Goal: Find specific fact: Find contact information

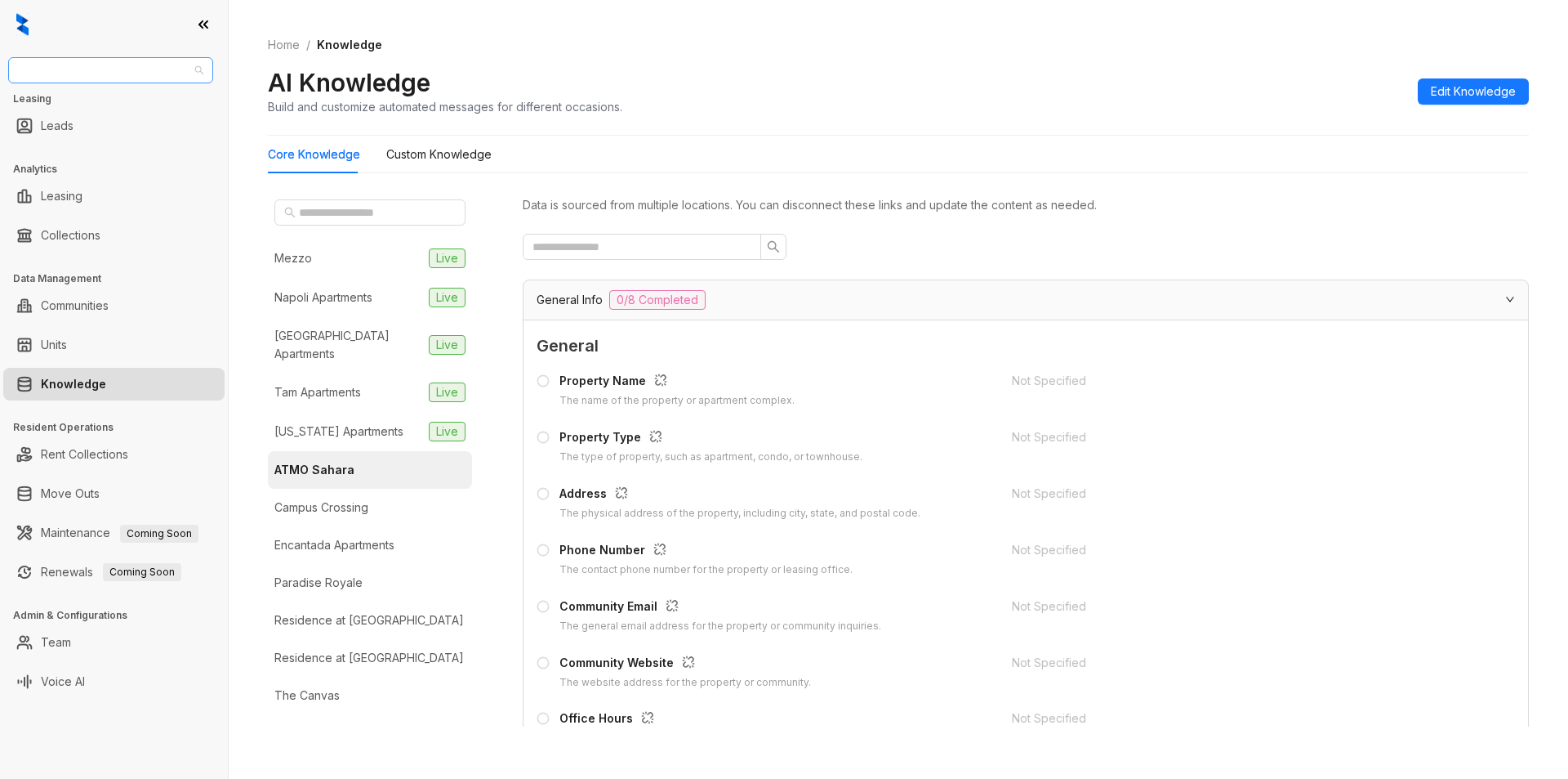
click at [152, 65] on span "United Apartment Group" at bounding box center [111, 70] width 185 height 25
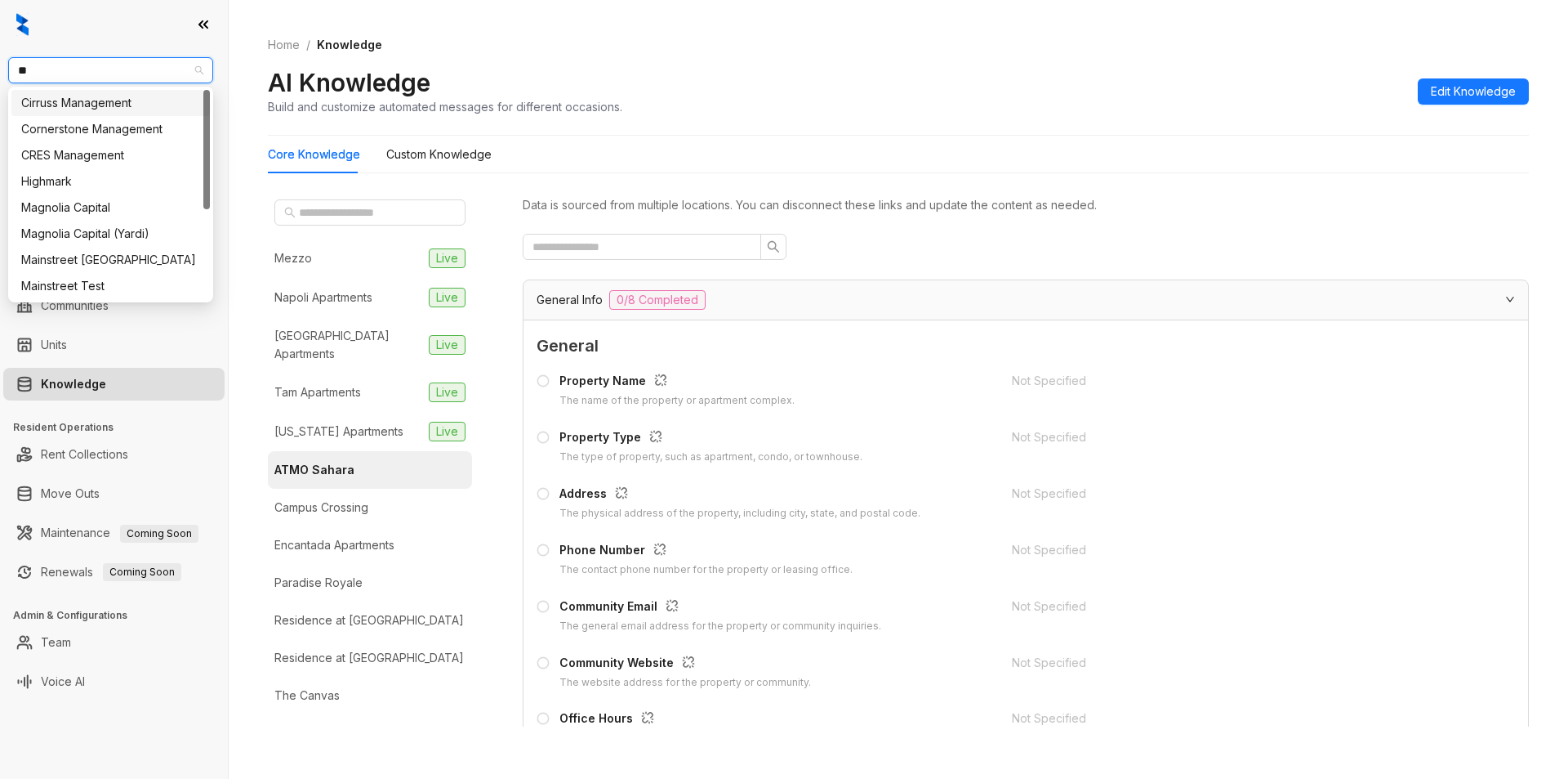
type input "***"
click at [103, 100] on div "Magnolia Capital" at bounding box center [110, 104] width 179 height 18
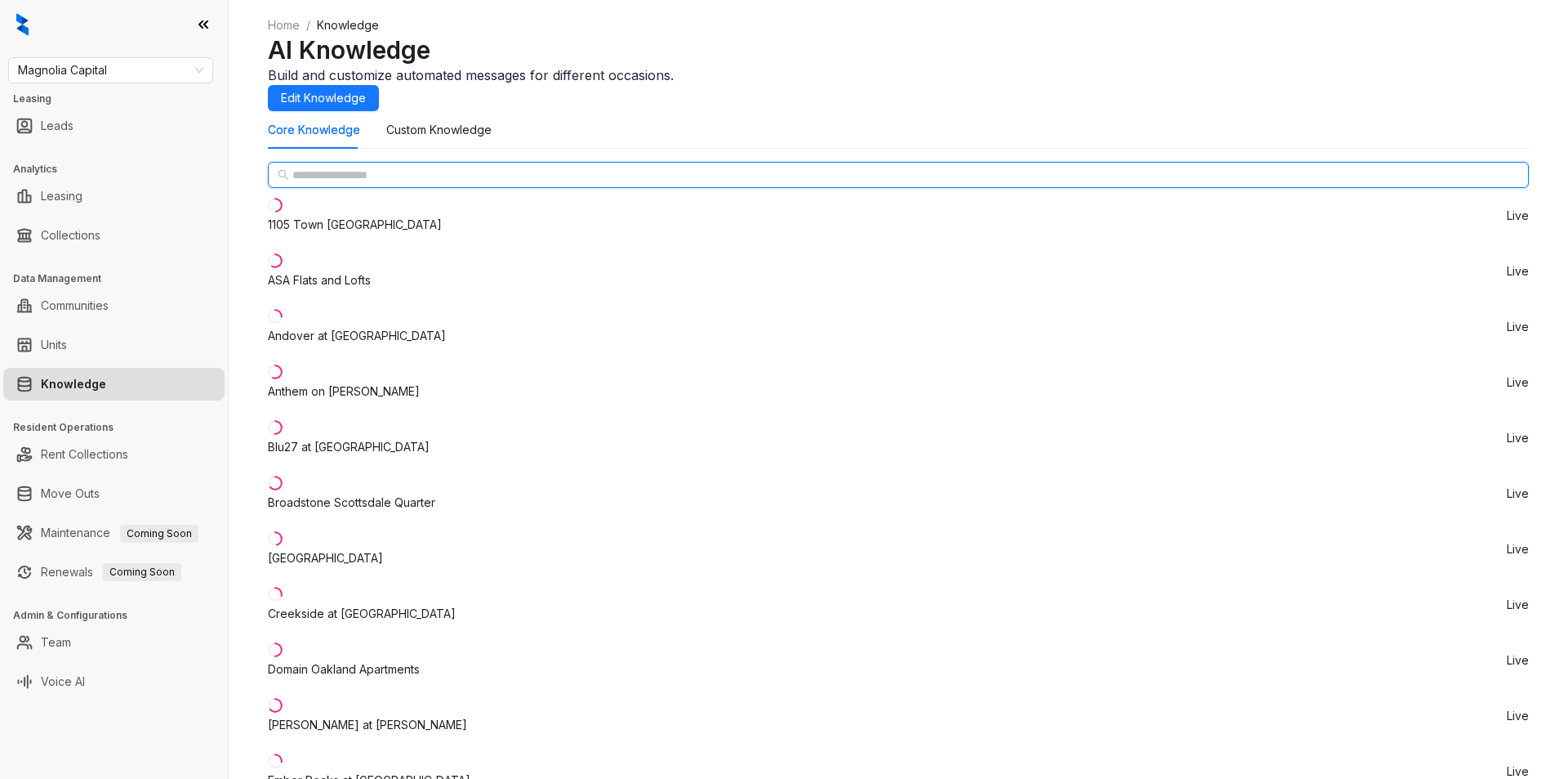
click at [342, 184] on input "text" at bounding box center [899, 175] width 1214 height 18
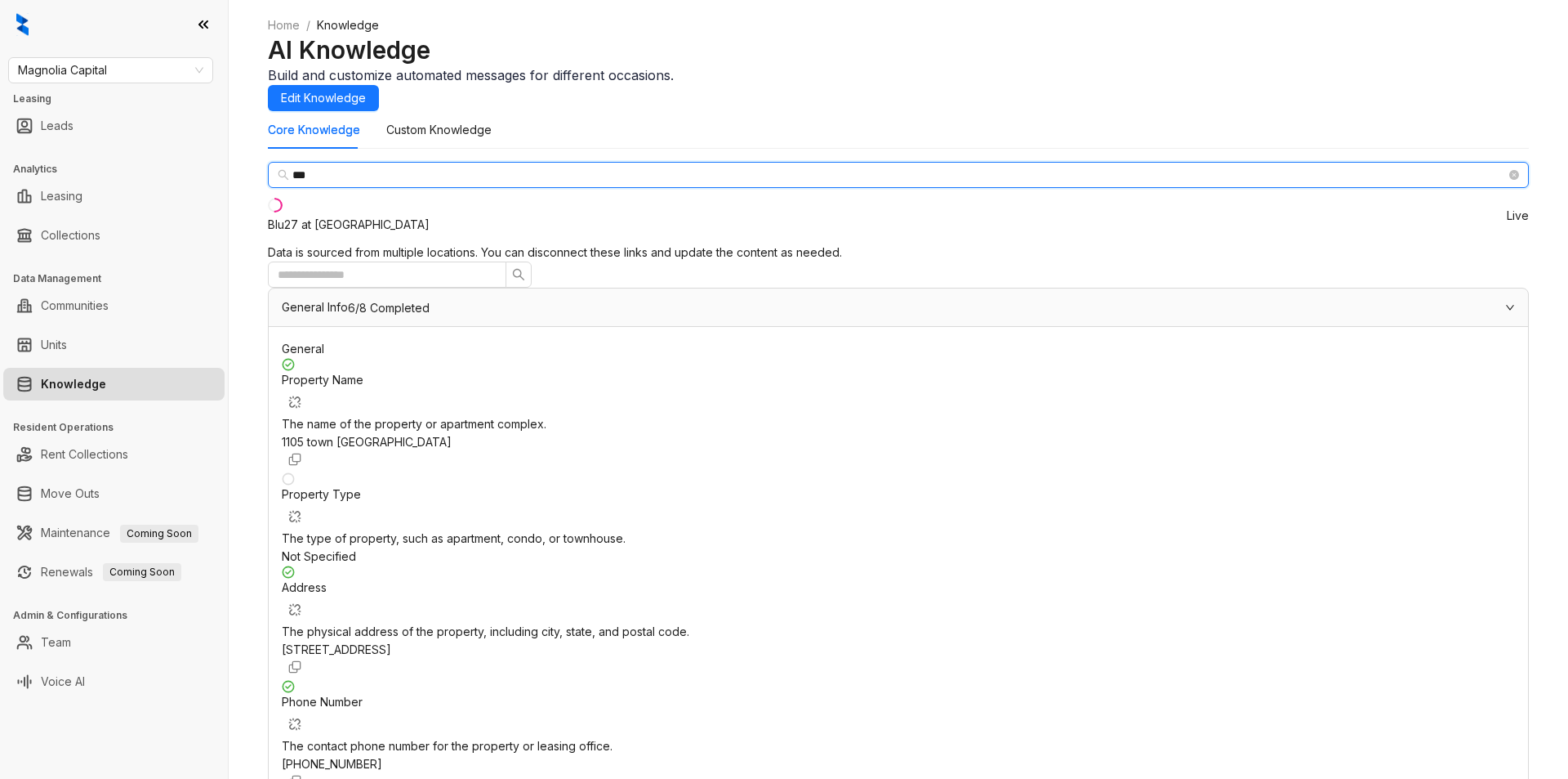
type input "***"
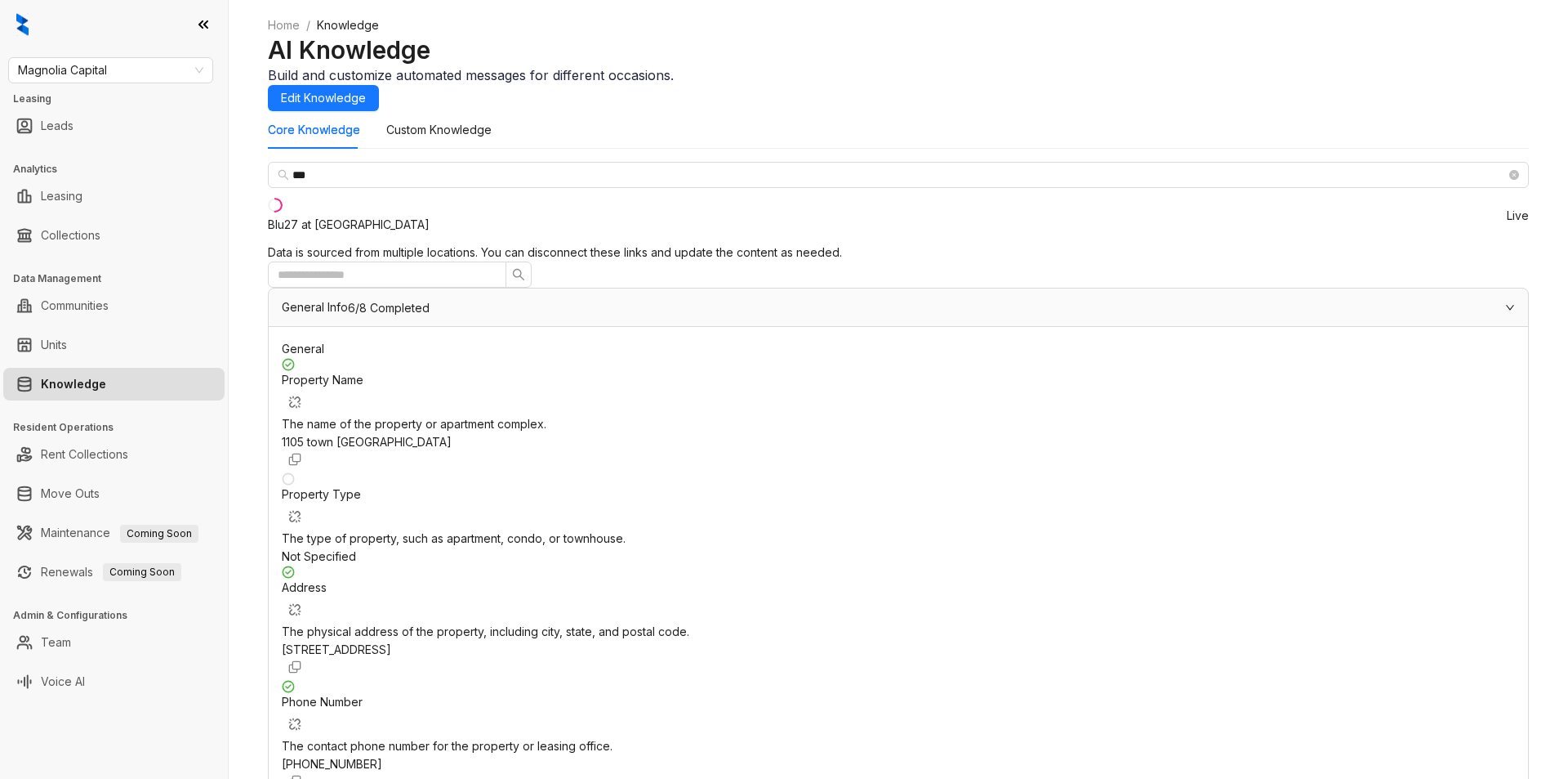
click at [332, 233] on div "Blu27 at Edgewater" at bounding box center [348, 225] width 162 height 18
drag, startPoint x: 994, startPoint y: 545, endPoint x: 1135, endPoint y: 561, distance: 141.9
click at [1135, 680] on div "Phone Number The contact phone number for the property or leasing office. +1305…" at bounding box center [898, 737] width 1233 height 114
copy span "+13055061860"
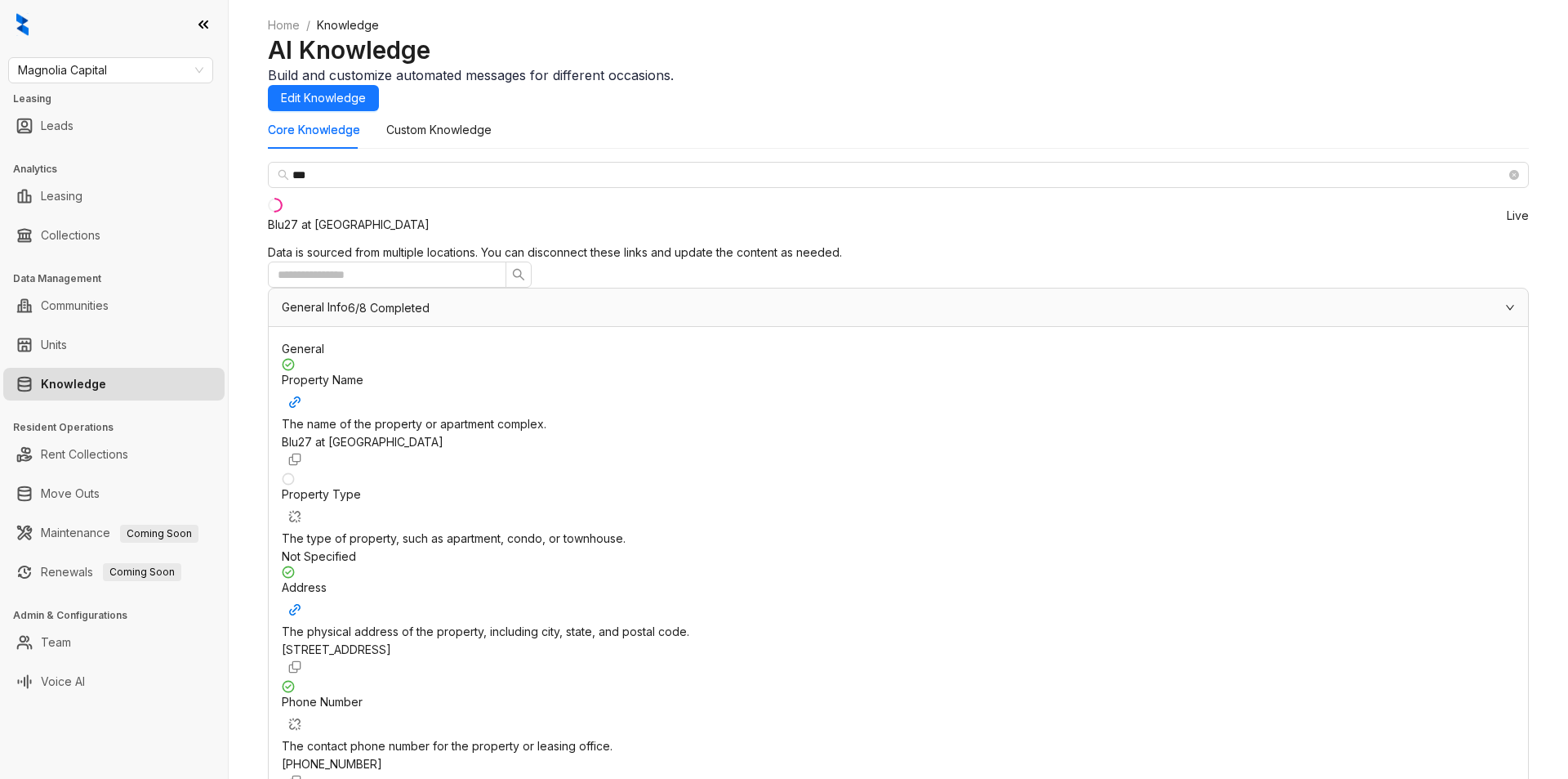
drag, startPoint x: 529, startPoint y: 424, endPoint x: 911, endPoint y: 418, distance: 382.0
copy div "Please reach out to the leasing office to discuss this - 786-981-6240"
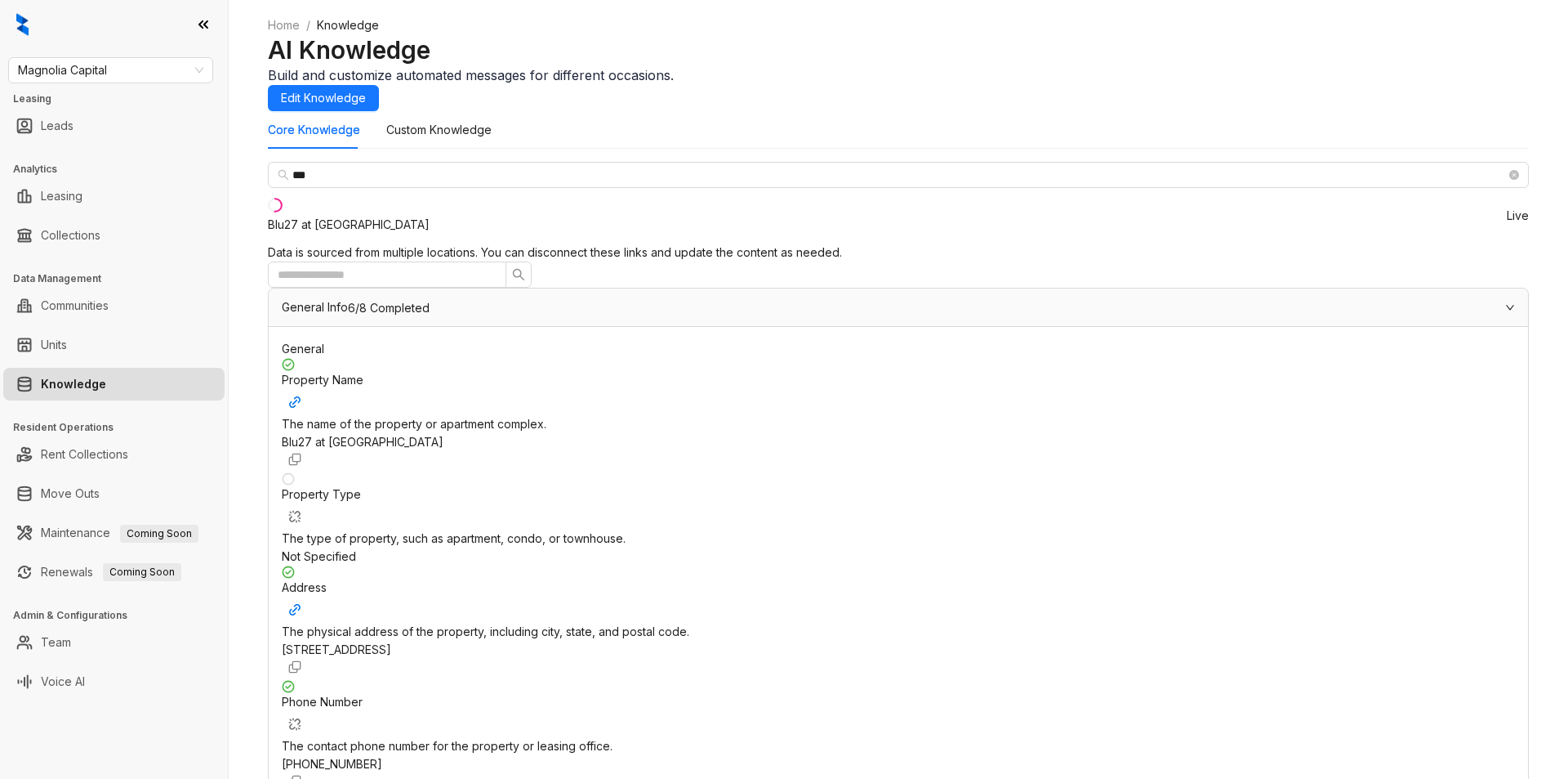
scroll to position [0, 0]
drag, startPoint x: 973, startPoint y: 548, endPoint x: 1085, endPoint y: 552, distance: 112.1
click at [1085, 680] on div "Phone Number The contact phone number for the property or leasing office. +1305…" at bounding box center [898, 737] width 1233 height 114
click at [1085, 755] on div "+13055061860" at bounding box center [898, 764] width 1233 height 18
drag, startPoint x: 990, startPoint y: 551, endPoint x: 1096, endPoint y: 554, distance: 106.0
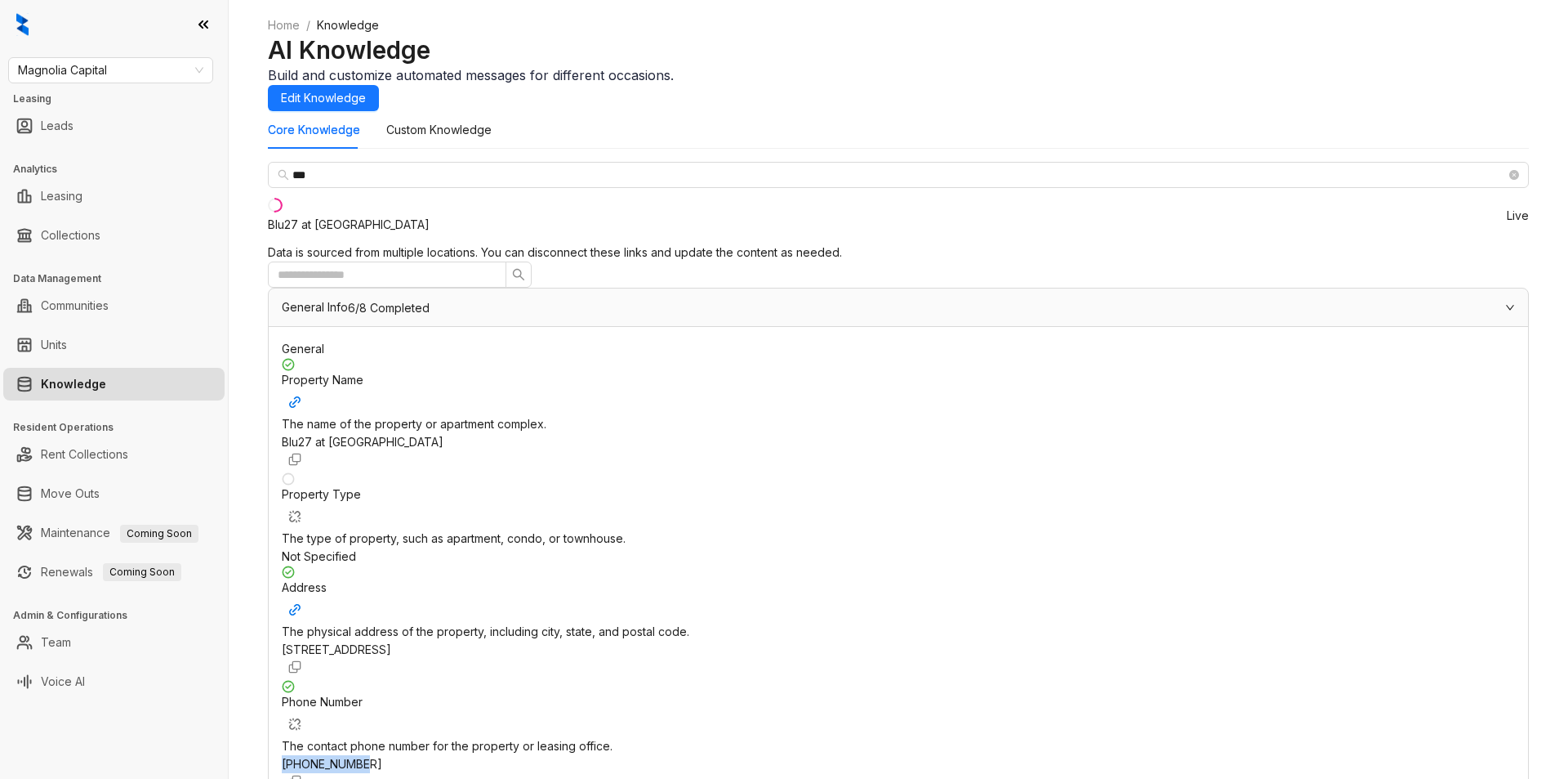
click at [1096, 680] on div "Phone Number The contact phone number for the property or leasing office. +1305…" at bounding box center [898, 737] width 1233 height 114
copy span "+13055061860"
drag, startPoint x: 530, startPoint y: 470, endPoint x: 874, endPoint y: 470, distance: 344.0
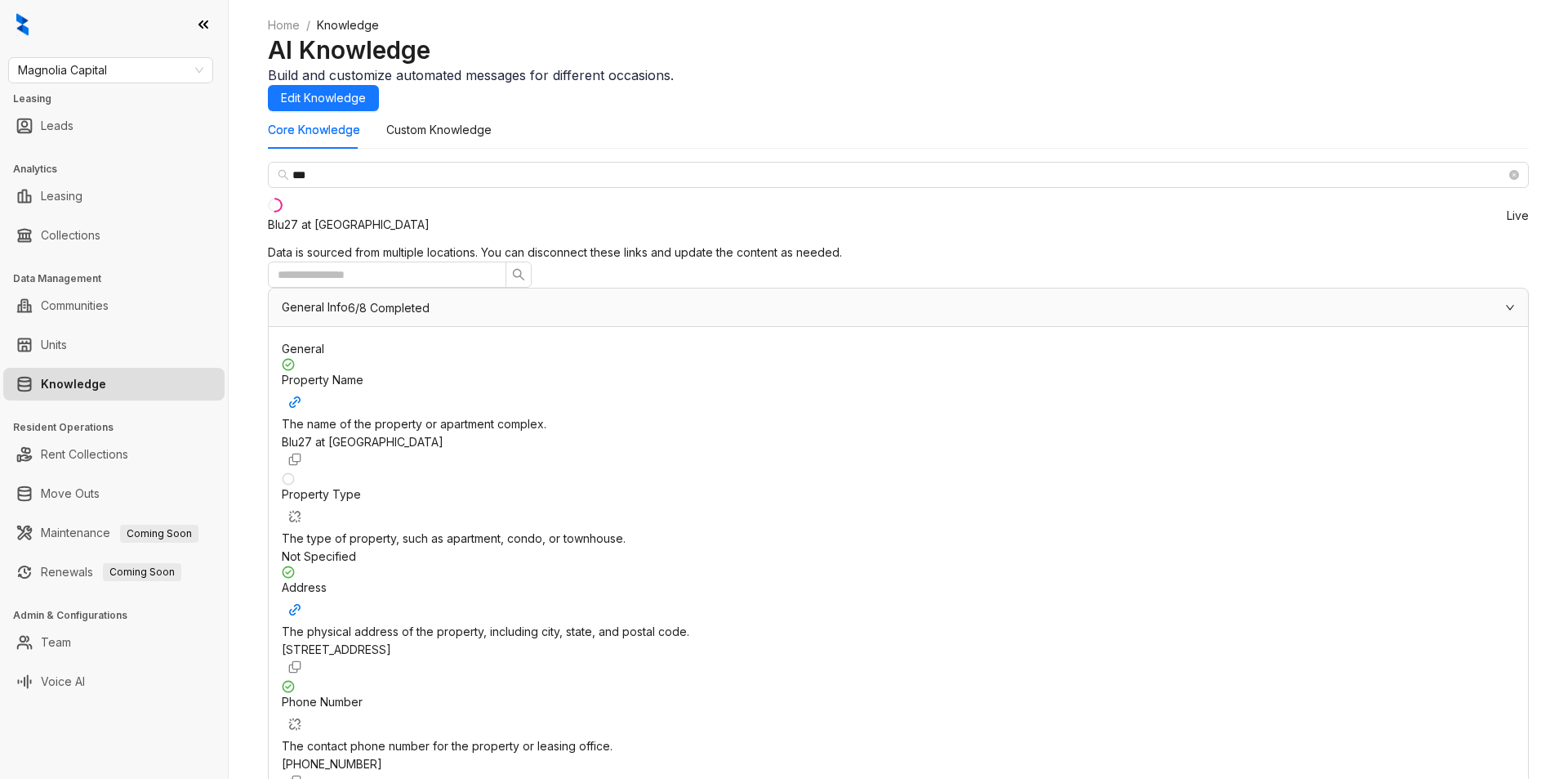
scroll to position [141, 0]
drag, startPoint x: 990, startPoint y: 408, endPoint x: 1092, endPoint y: 395, distance: 102.8
click at [1092, 395] on div "Property Name The name of the property or apartment complex. Blu27 at Edgewater…" at bounding box center [898, 690] width 1233 height 666
copy span "+13055061860"
click at [139, 66] on span "Magnolia Capital" at bounding box center [111, 70] width 185 height 25
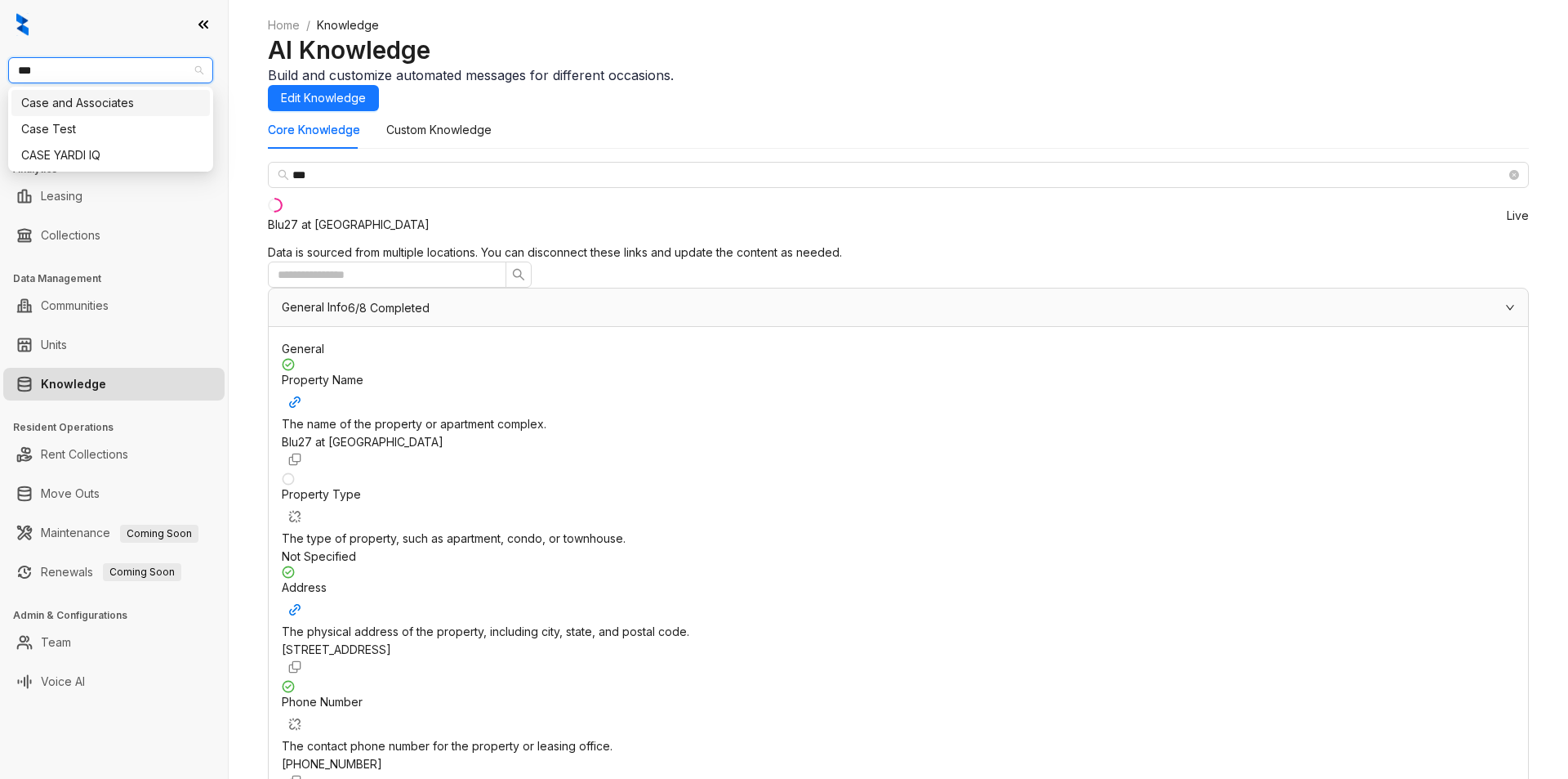
type input "****"
click at [117, 103] on div "Case and Associates" at bounding box center [110, 104] width 179 height 18
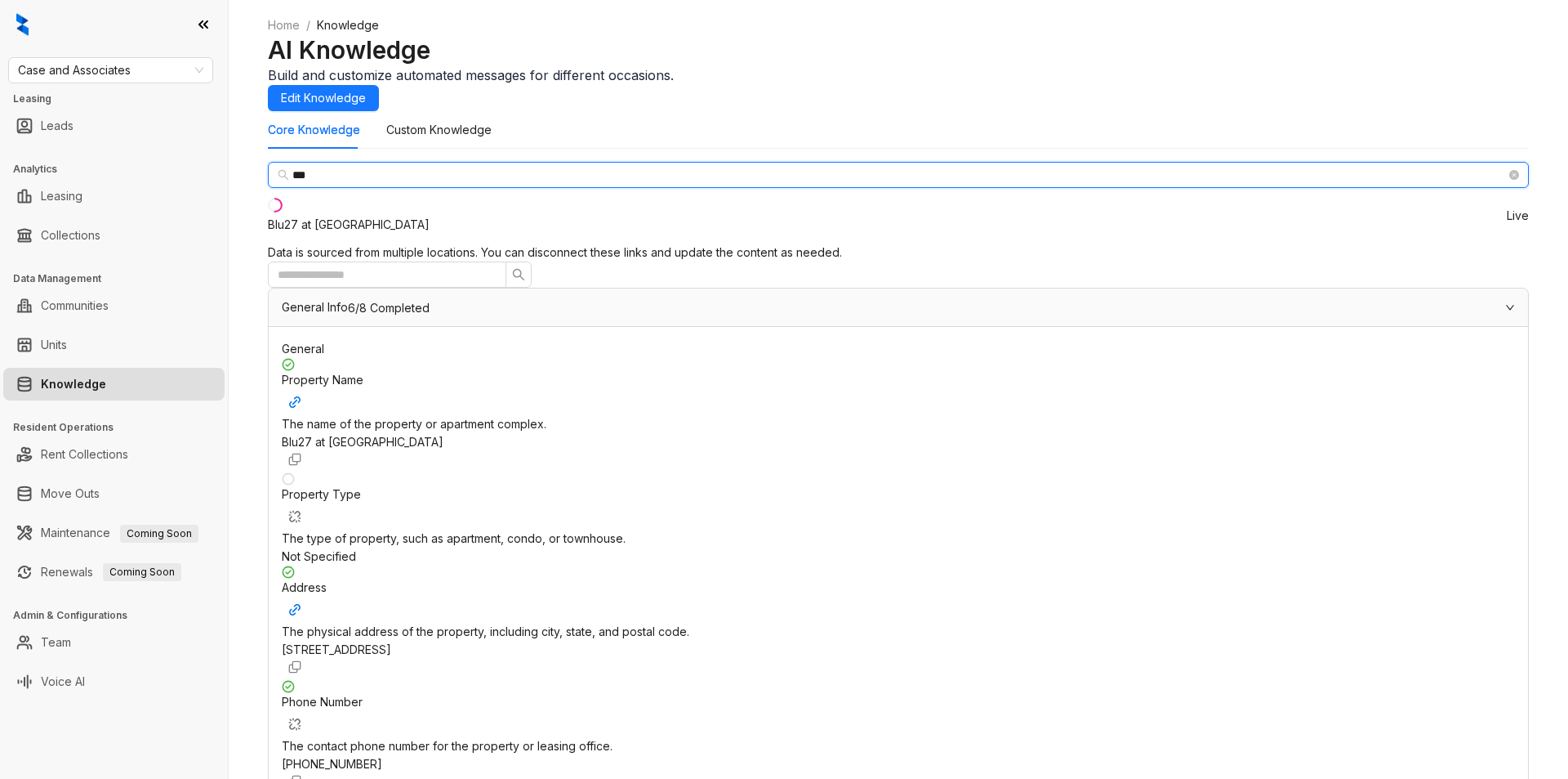
drag, startPoint x: 348, startPoint y: 213, endPoint x: 240, endPoint y: 212, distance: 108.0
click at [240, 212] on div "Home / Knowledge AI Knowledge Build and customize automated messages for differ…" at bounding box center [898, 390] width 1339 height 779
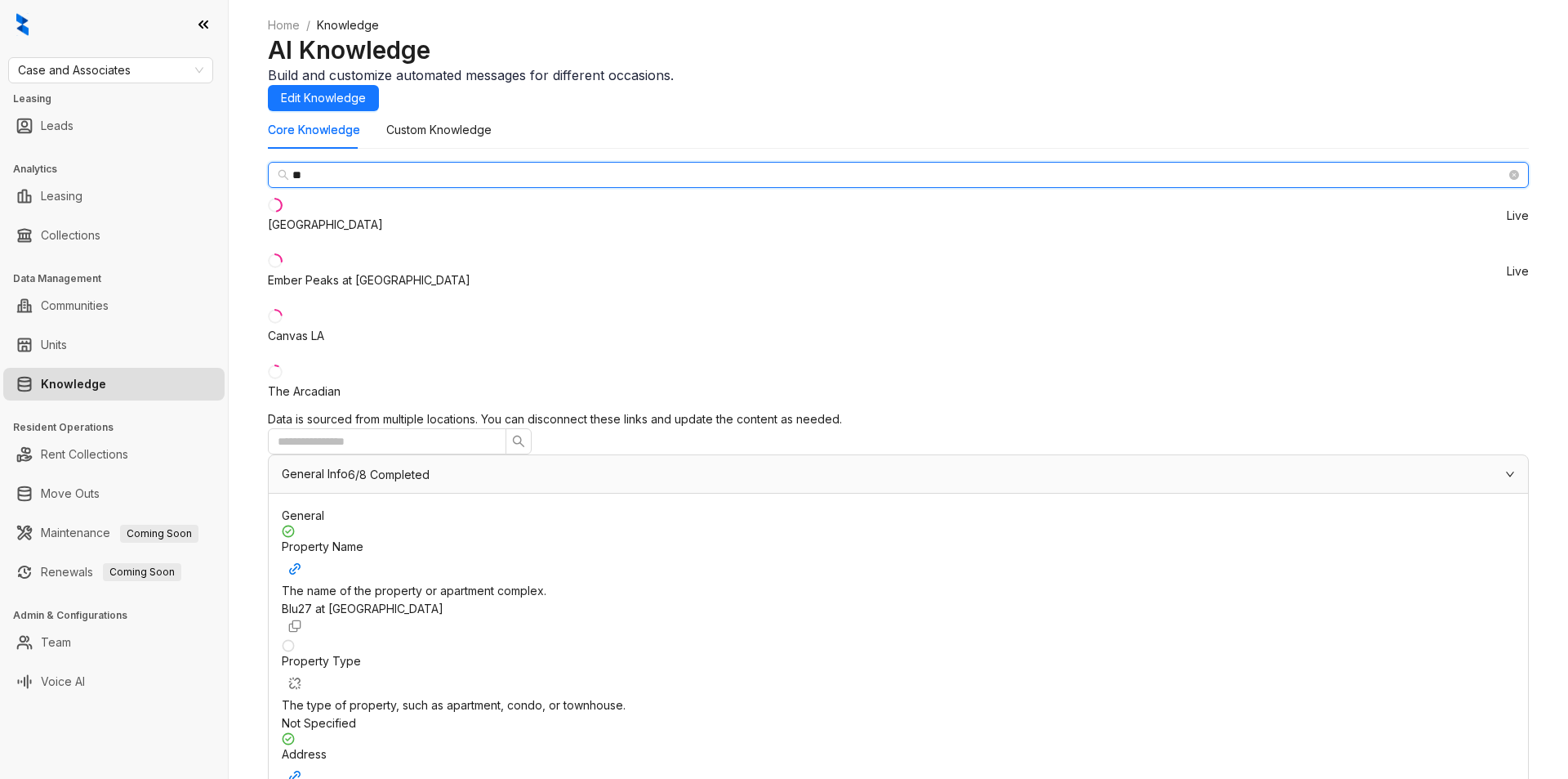
type input "*"
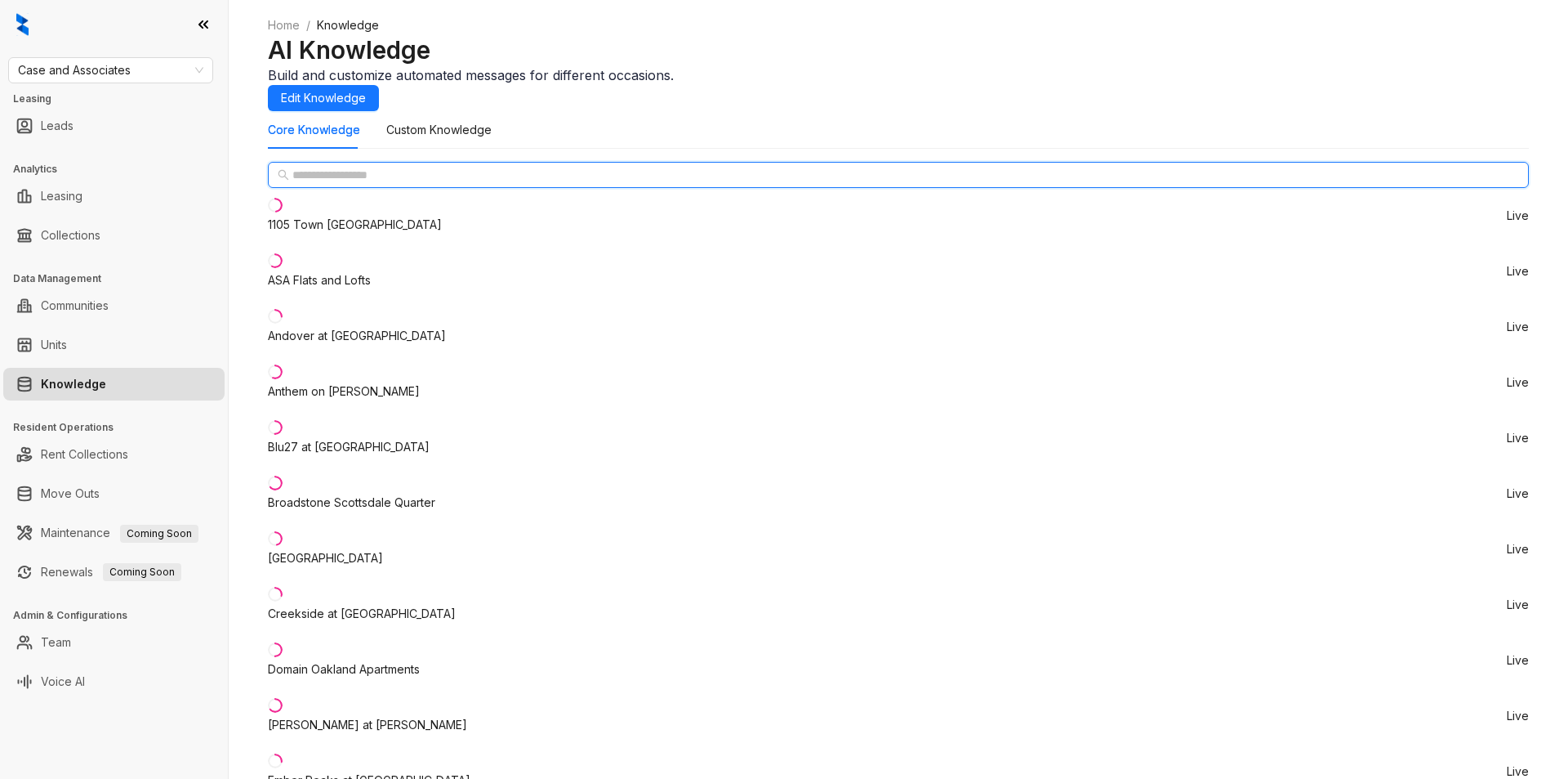
click at [372, 184] on input "text" at bounding box center [899, 175] width 1214 height 18
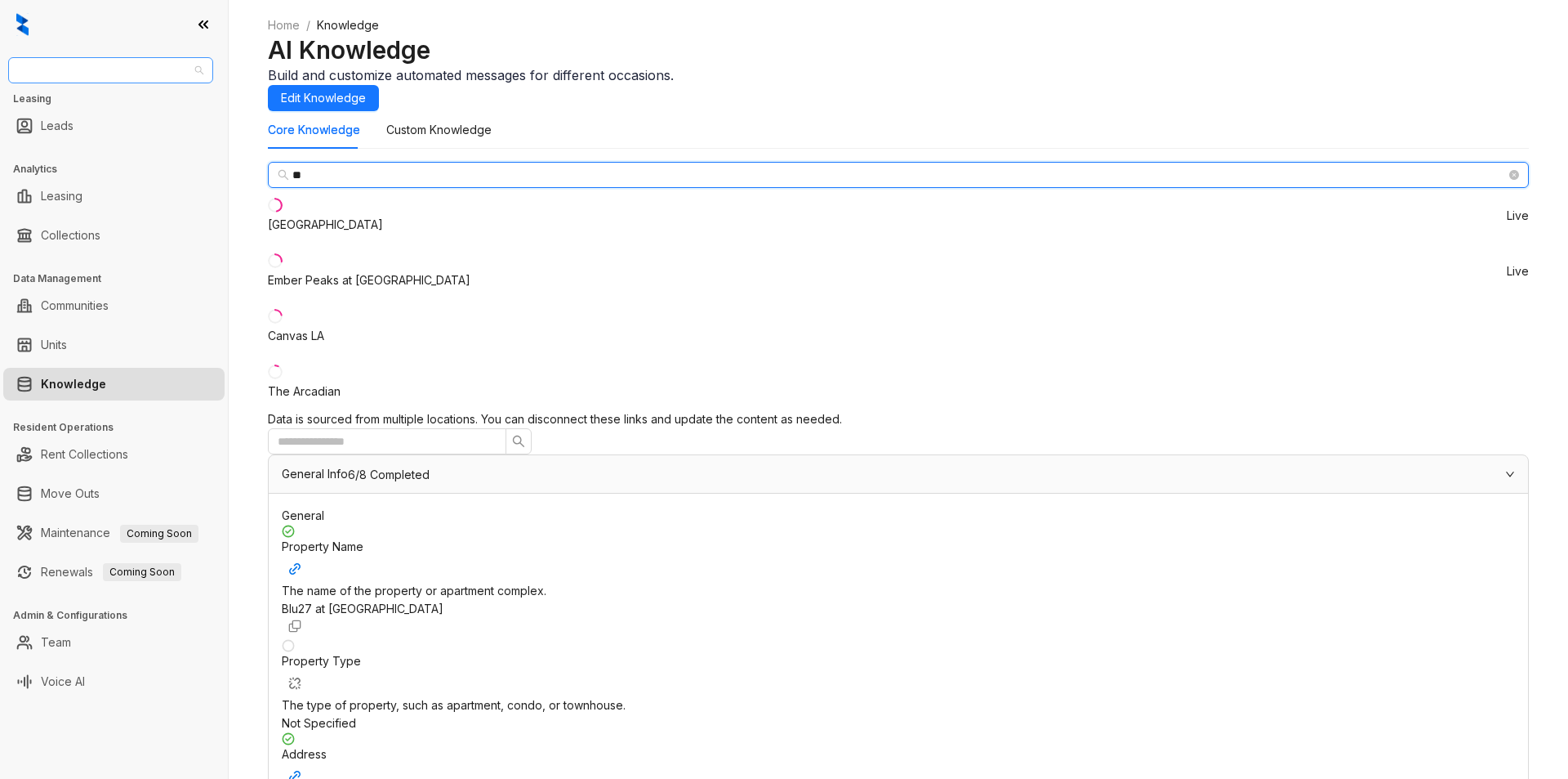
click at [143, 61] on span "Case and Associates" at bounding box center [111, 70] width 185 height 25
type input "**"
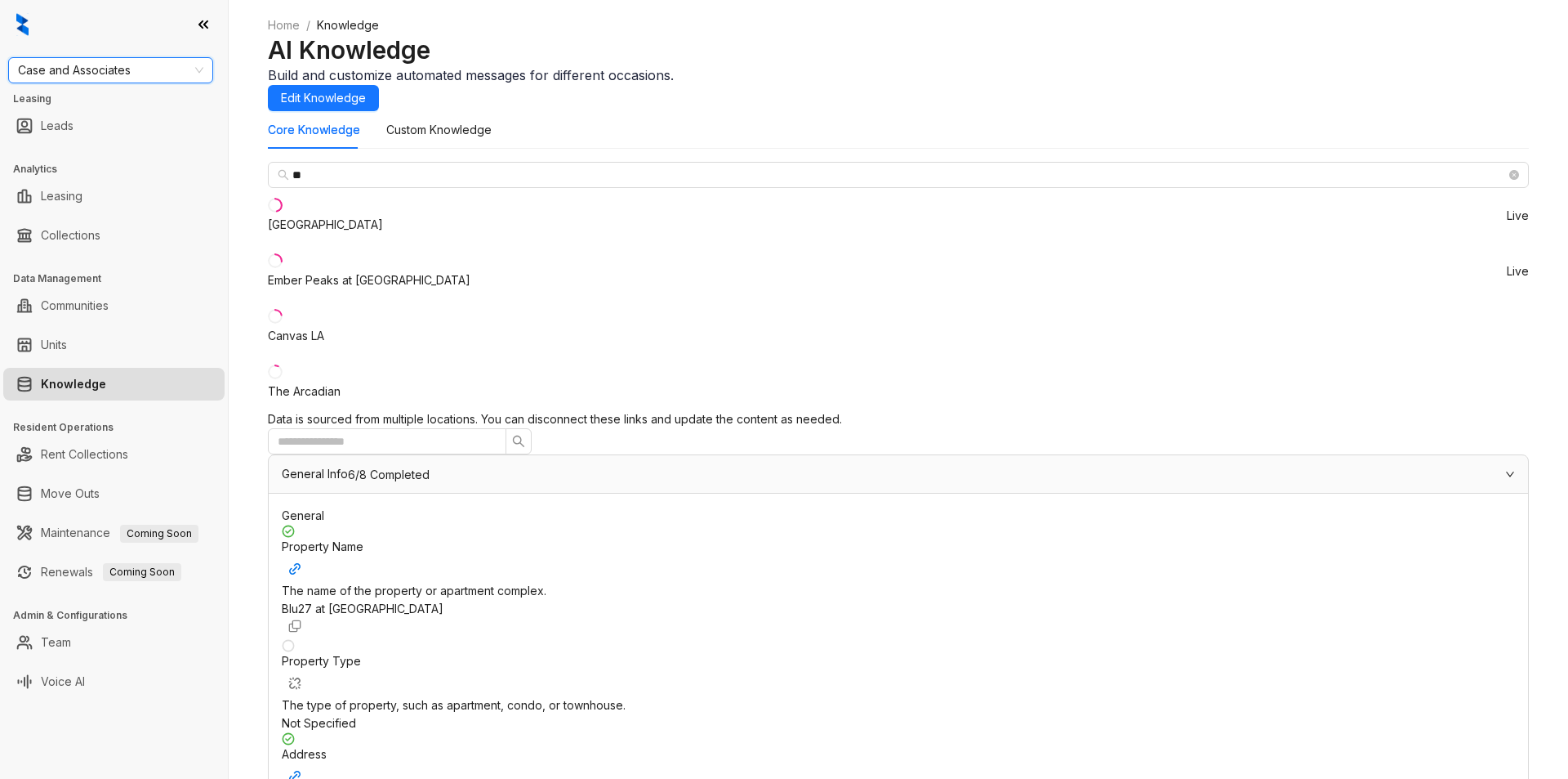
click at [95, 62] on span "Case and Associates" at bounding box center [111, 70] width 185 height 25
type input "***"
click at [88, 105] on div "Case and Associates" at bounding box center [110, 104] width 179 height 18
click at [155, 66] on span "Case and Associates" at bounding box center [111, 70] width 185 height 25
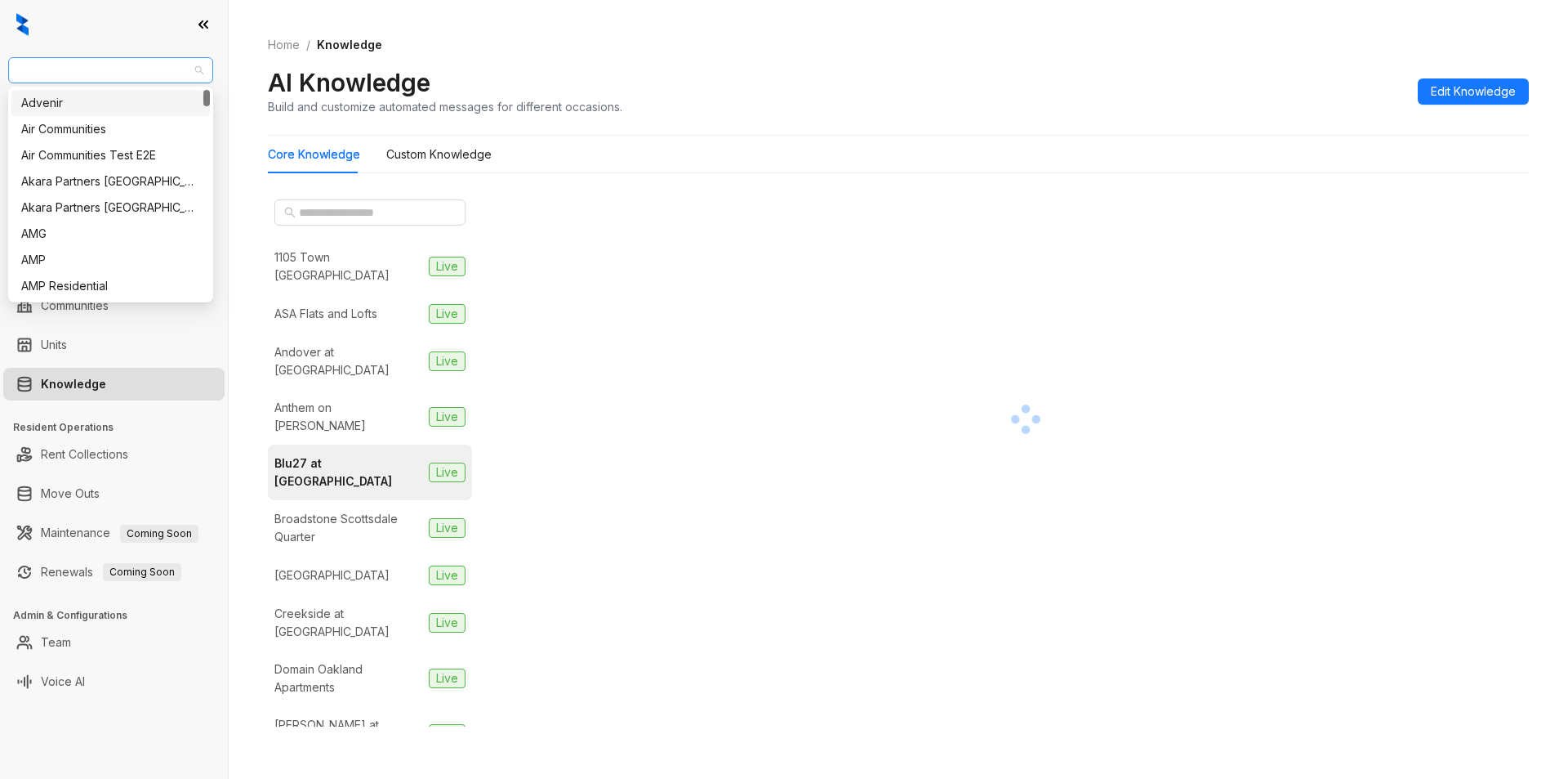
click at [129, 65] on span "Magnolia Capital" at bounding box center [111, 70] width 185 height 25
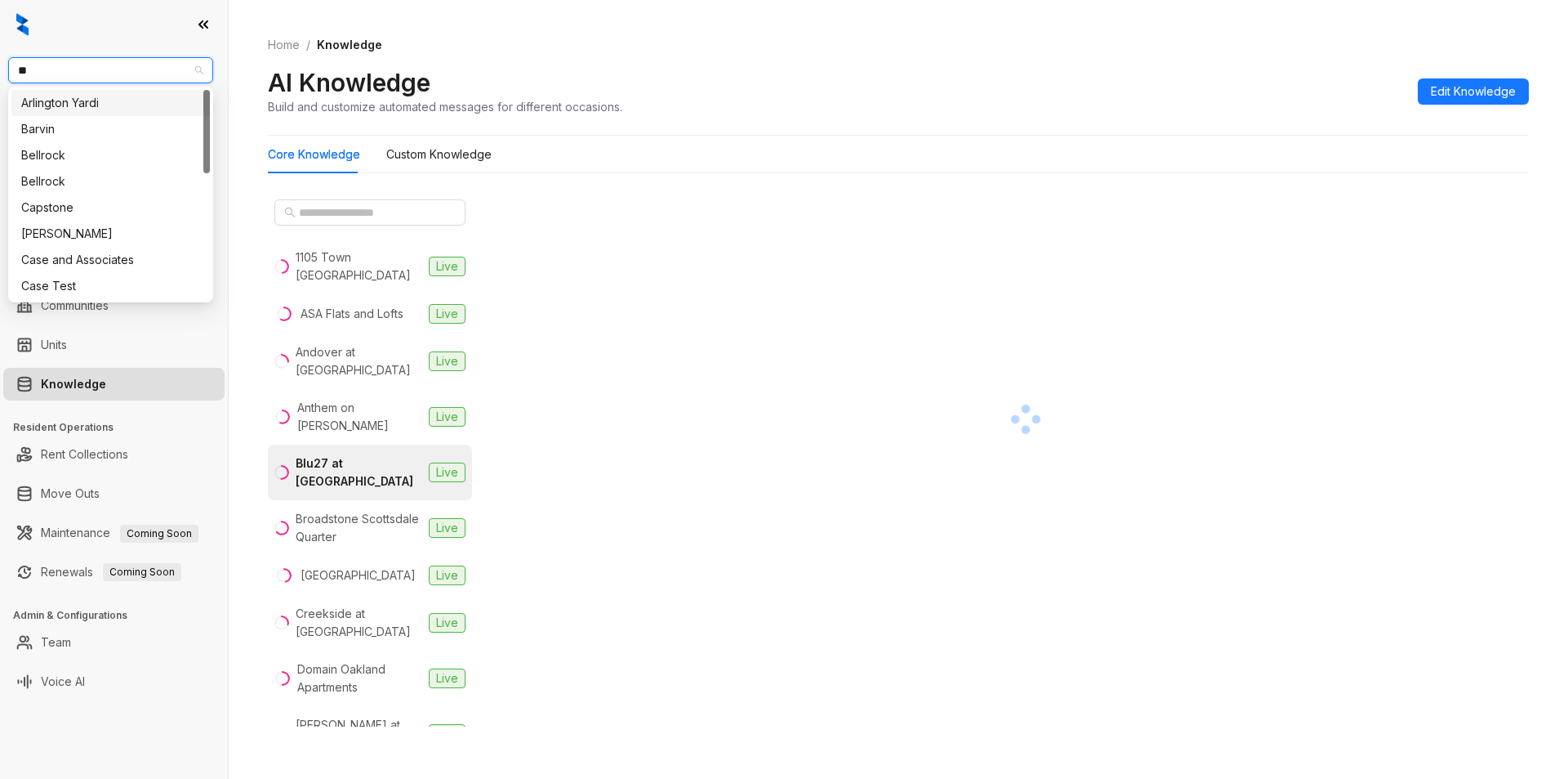
type input "***"
click at [109, 97] on div "Case and Associates" at bounding box center [110, 104] width 179 height 18
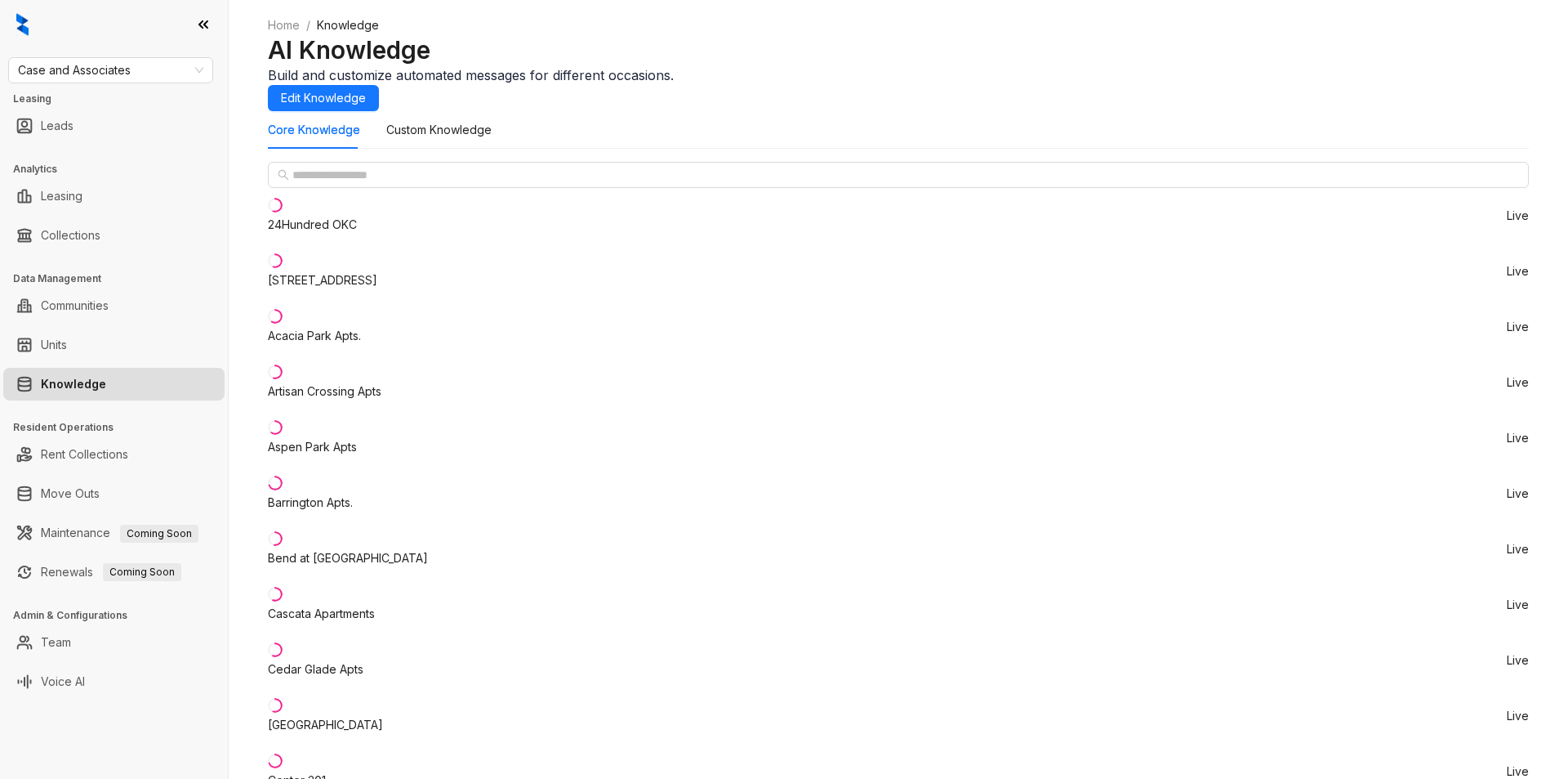
click at [341, 605] on div "Cascata Apartments" at bounding box center [321, 614] width 107 height 18
drag, startPoint x: 988, startPoint y: 546, endPoint x: 1070, endPoint y: 541, distance: 82.2
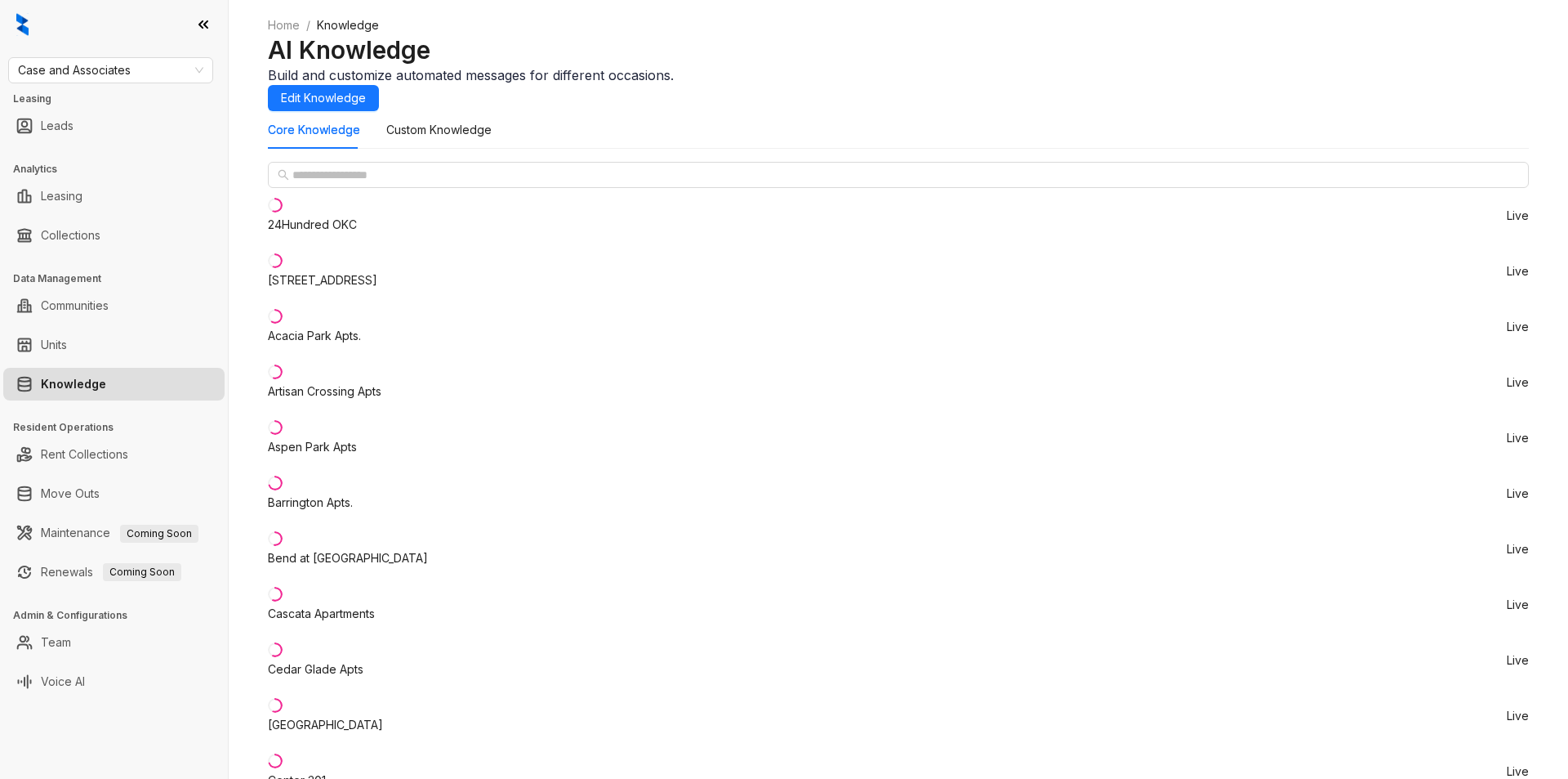
drag, startPoint x: 992, startPoint y: 551, endPoint x: 1098, endPoint y: 545, distance: 106.2
copy span "+19185053500"
click at [140, 62] on span "Case and Associates" at bounding box center [111, 70] width 185 height 25
type input "******"
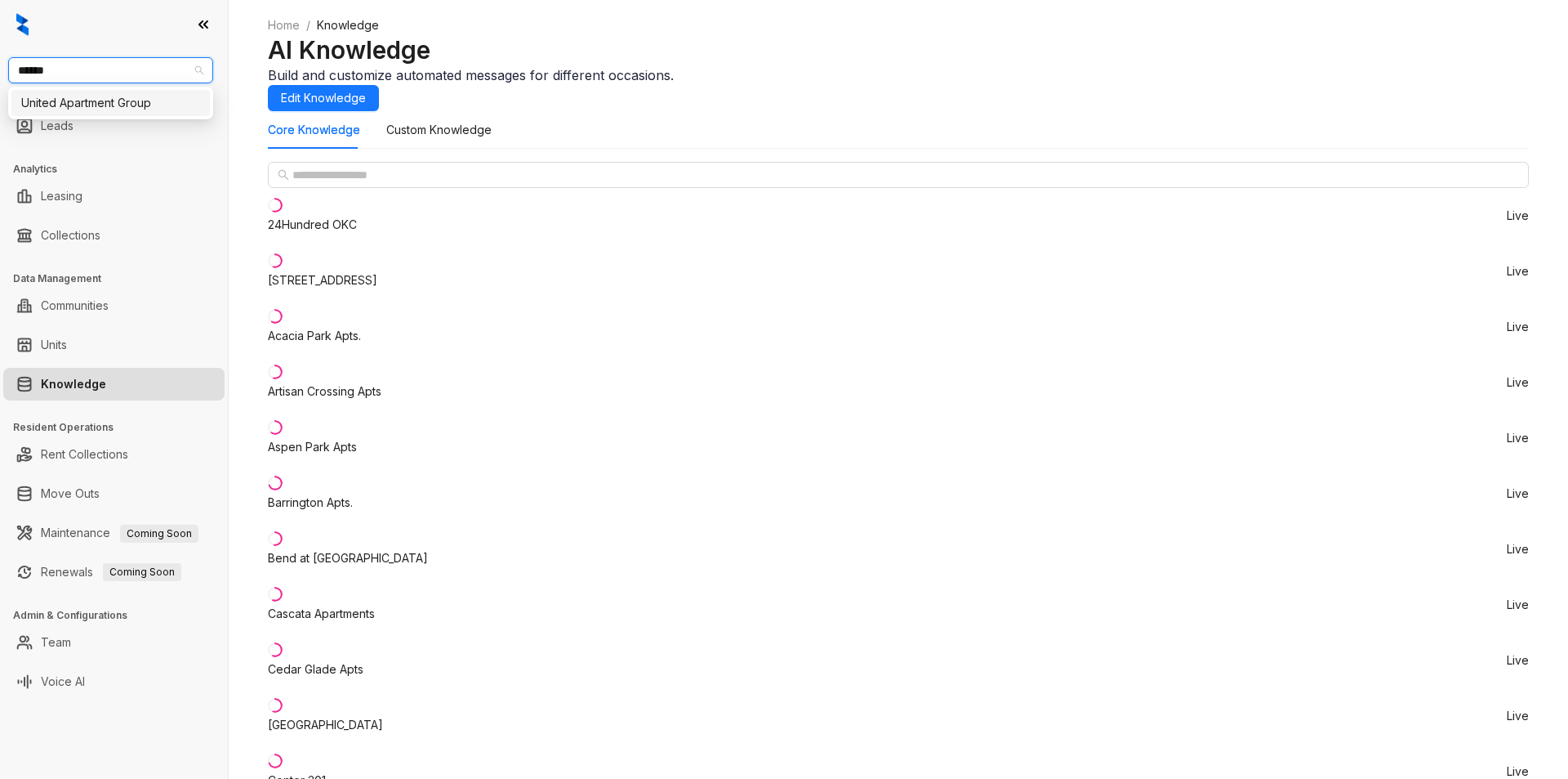
click at [103, 107] on div "United Apartment Group" at bounding box center [110, 104] width 179 height 18
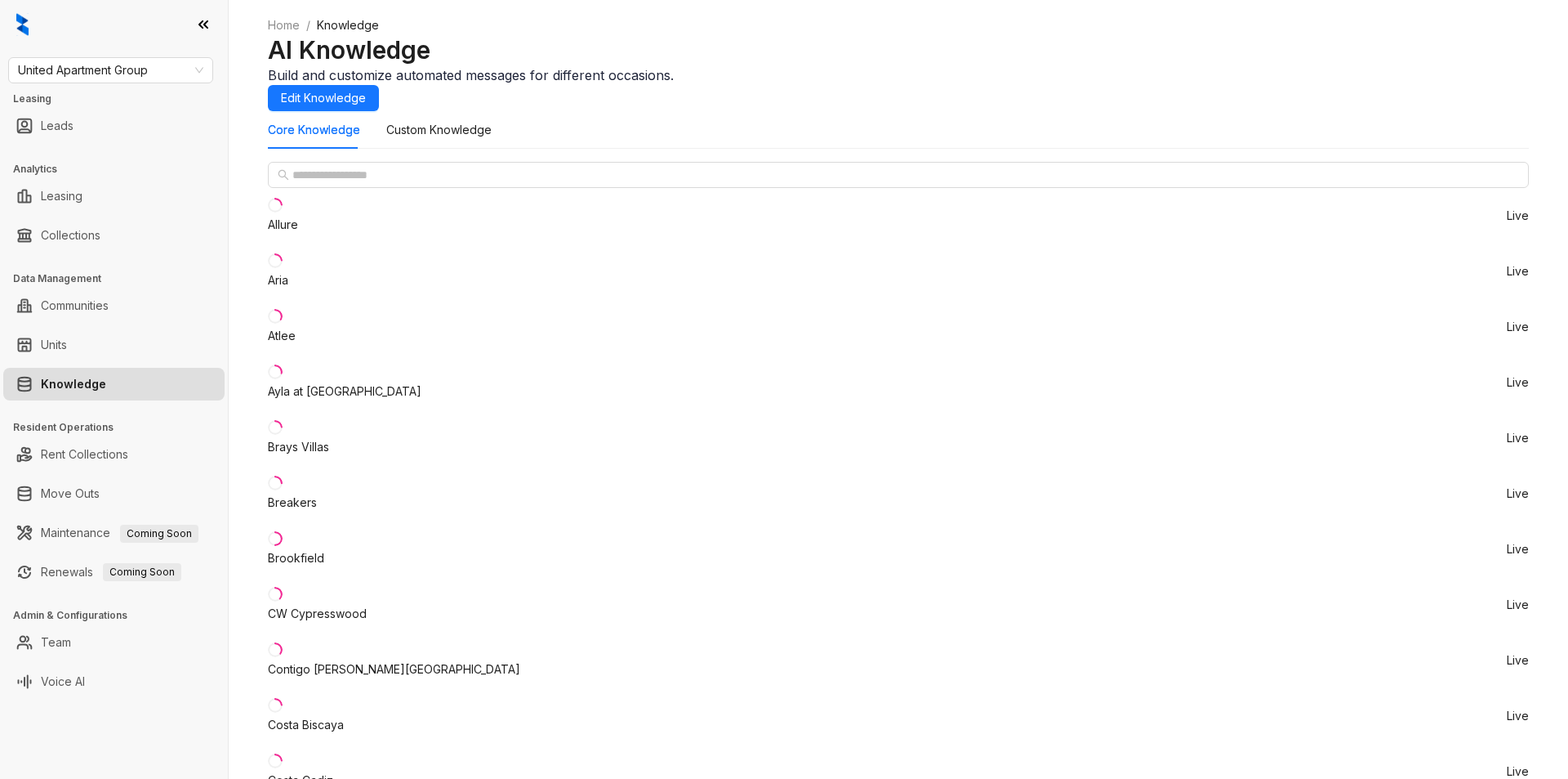
click at [331, 715] on div "Costa Biscaya" at bounding box center [306, 725] width 76 height 18
drag, startPoint x: 991, startPoint y: 675, endPoint x: 1235, endPoint y: 676, distance: 244.0
copy span "[URL][DOMAIN_NAME]"
